Goal: Transaction & Acquisition: Purchase product/service

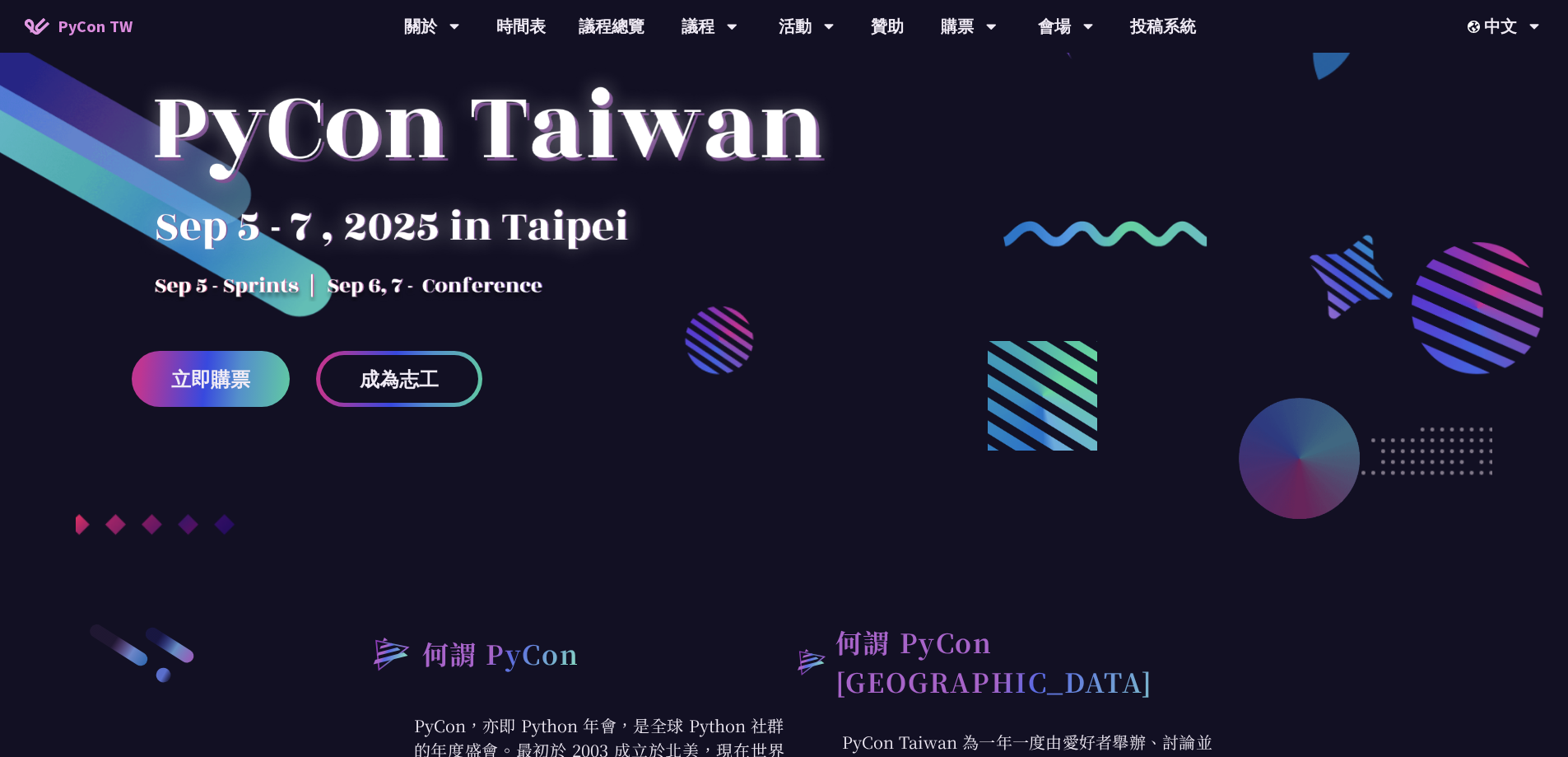
scroll to position [166, 0]
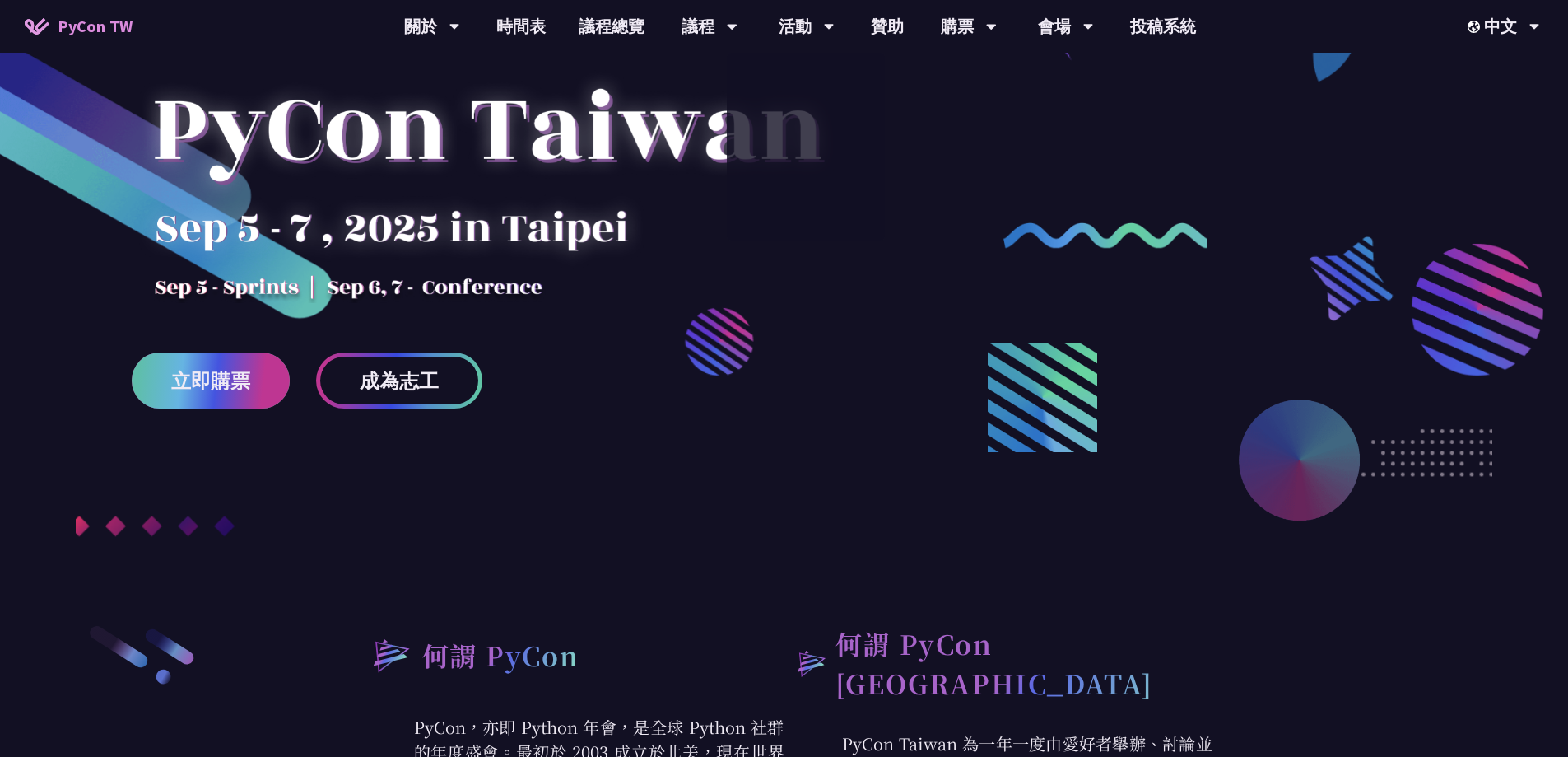
click at [247, 385] on span "立即購票" at bounding box center [211, 380] width 79 height 20
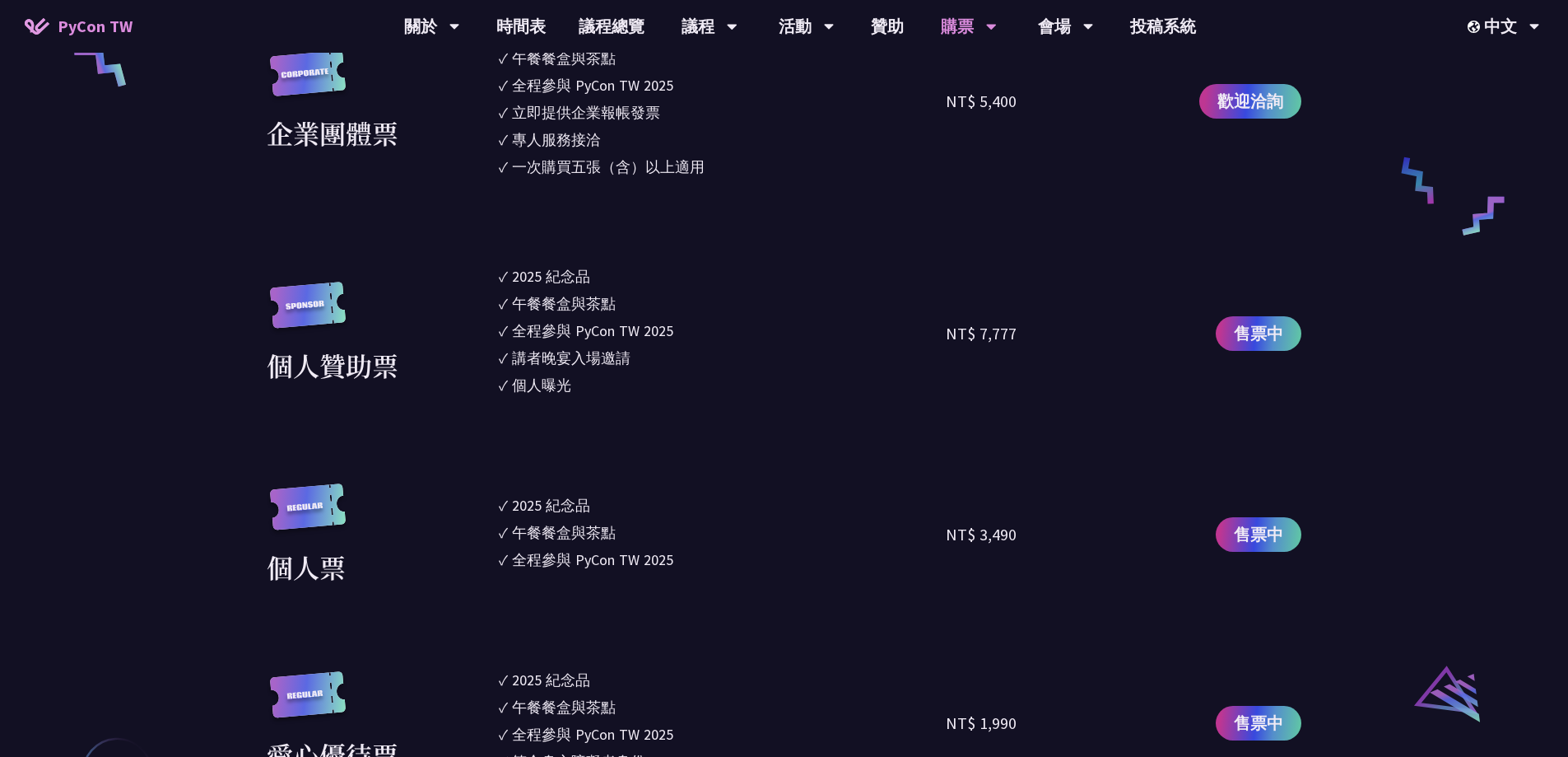
scroll to position [1070, 0]
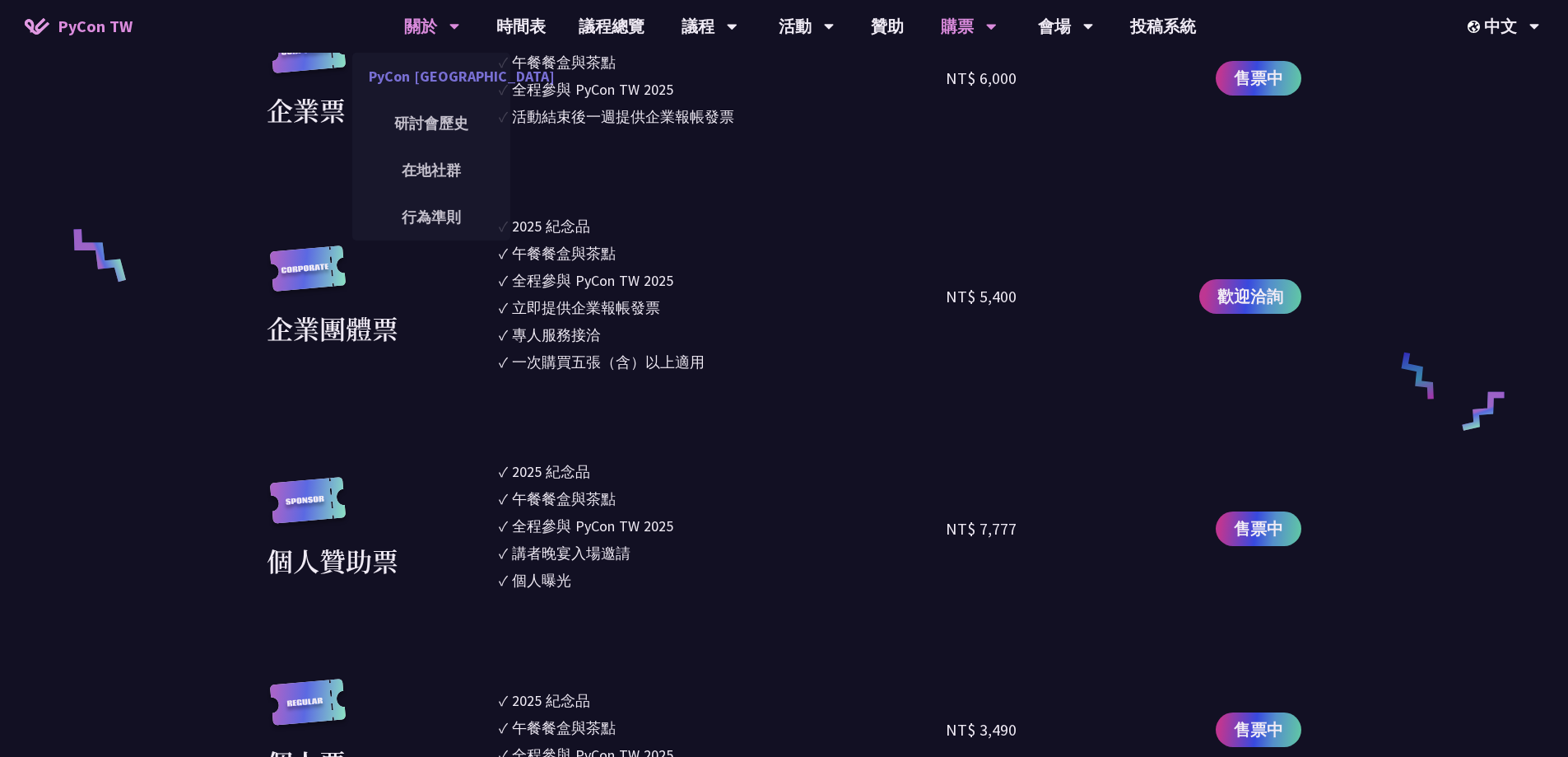
click at [434, 79] on link "PyCon [GEOGRAPHIC_DATA]" at bounding box center [431, 76] width 158 height 39
